Goal: Find specific page/section

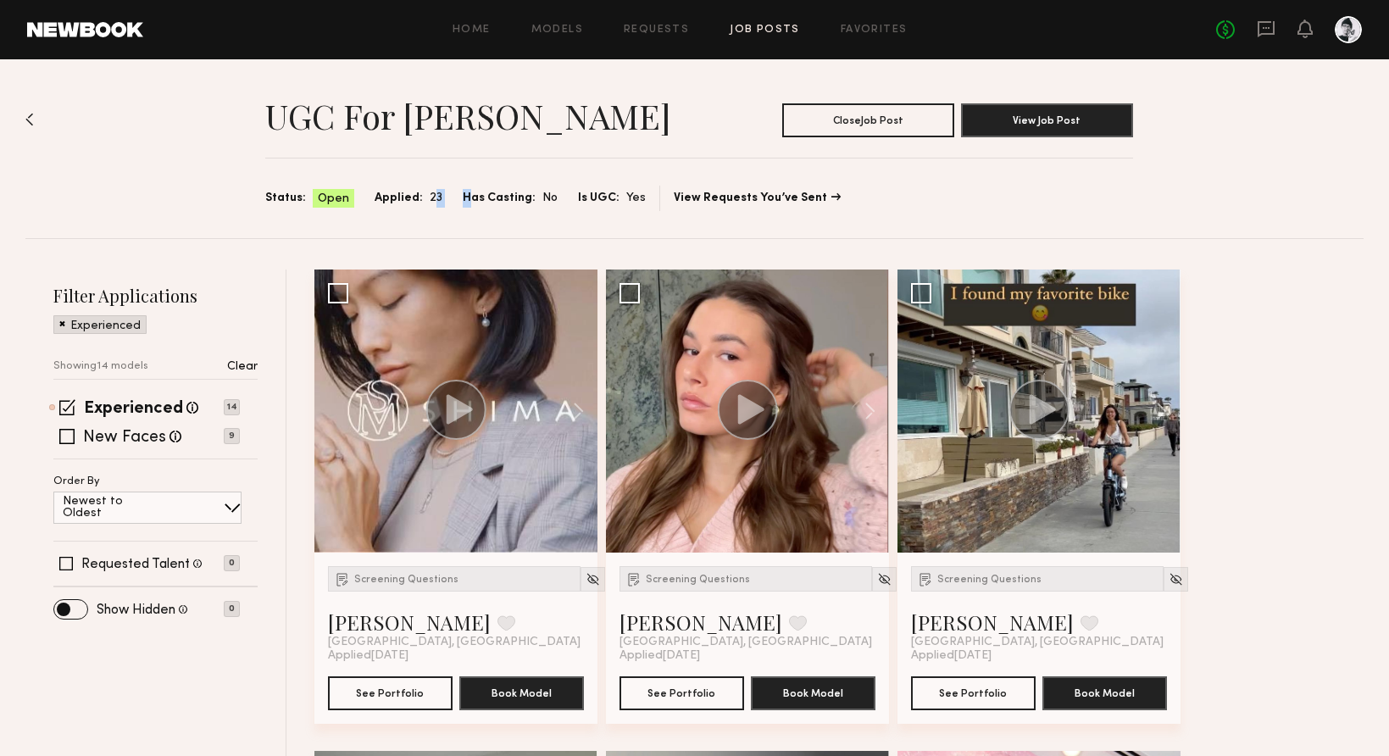
drag, startPoint x: 427, startPoint y: 198, endPoint x: 466, endPoint y: 202, distance: 39.1
click at [466, 202] on div "Status: Open Applied: 23 Has Casting: No Is UGC: Yes" at bounding box center [455, 198] width 381 height 19
click at [470, 213] on div "UGC for [PERSON_NAME] Close Job Post View Job Post Status: Open Applied: 23 Has…" at bounding box center [694, 148] width 1338 height 179
click at [562, 26] on link "Models" at bounding box center [557, 30] width 52 height 11
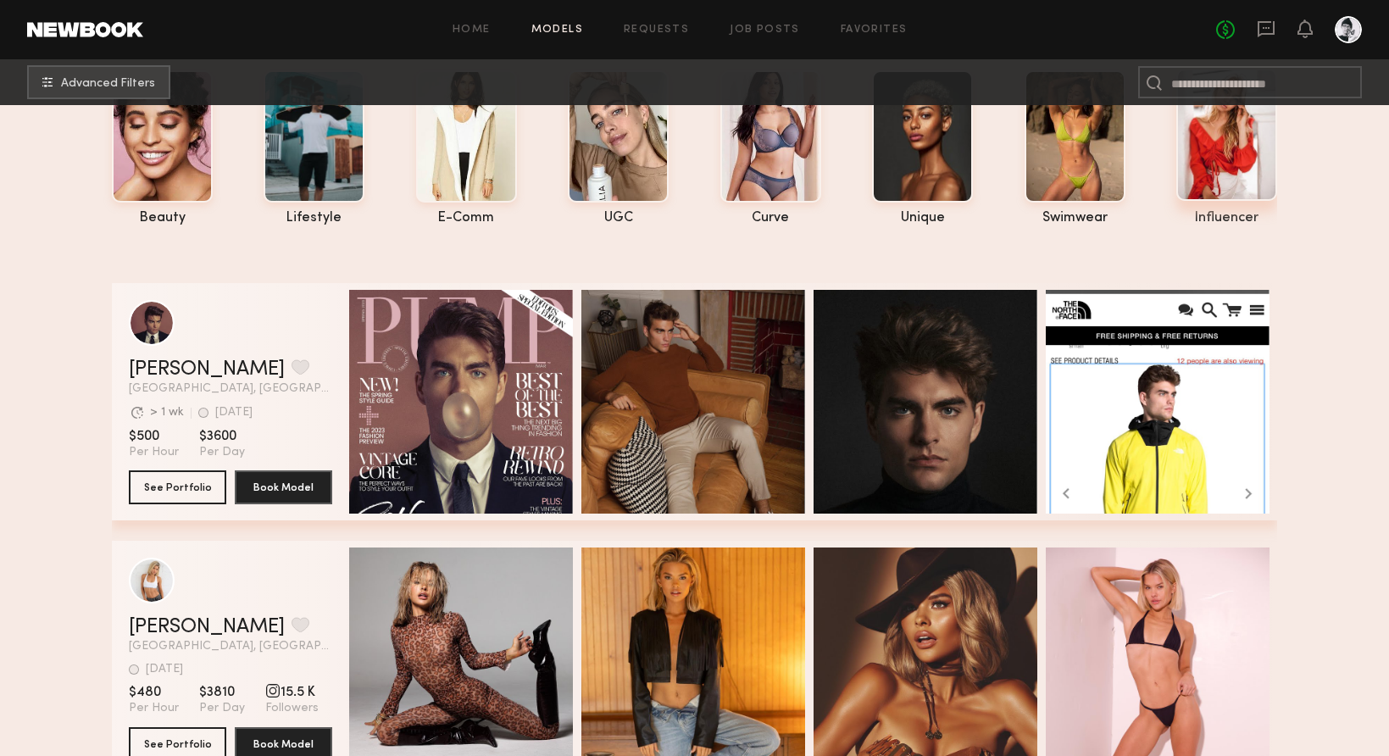
scroll to position [97, 0]
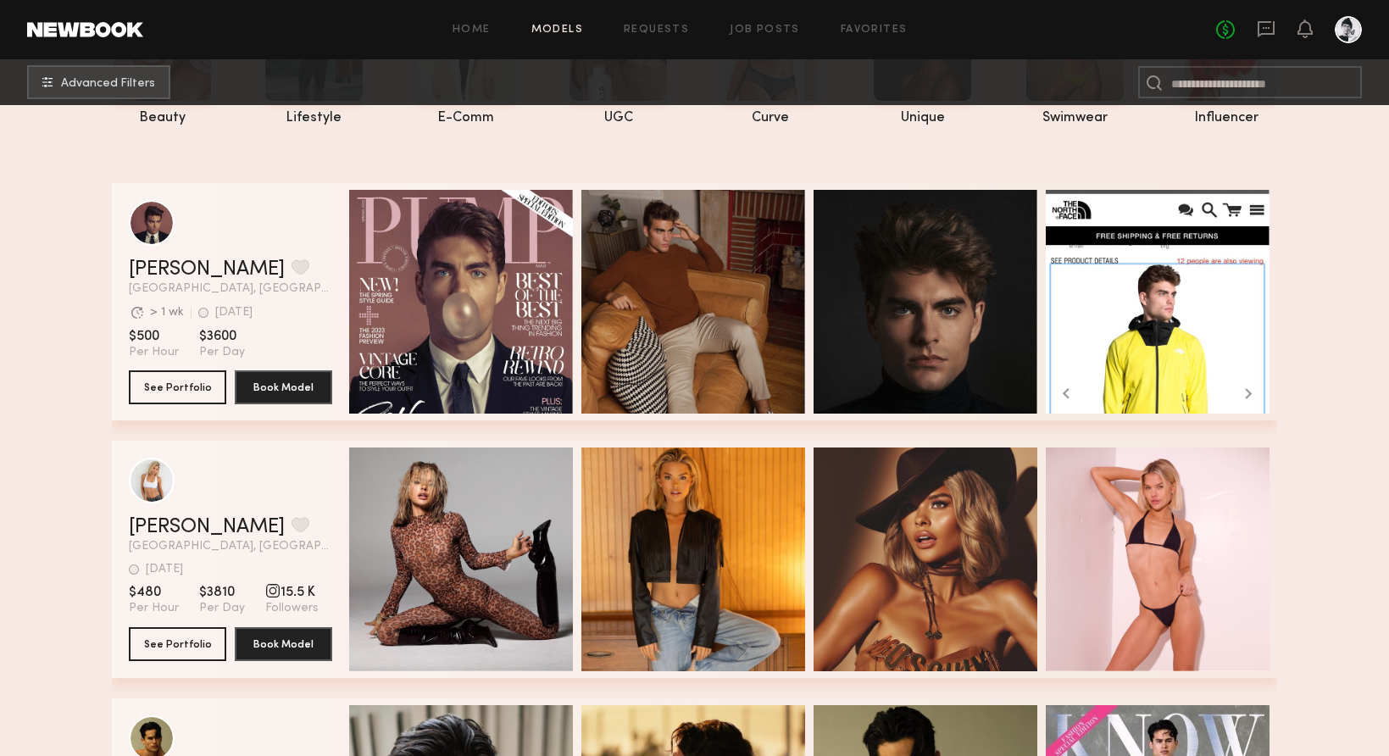
scroll to position [0, 0]
